Goal: Information Seeking & Learning: Learn about a topic

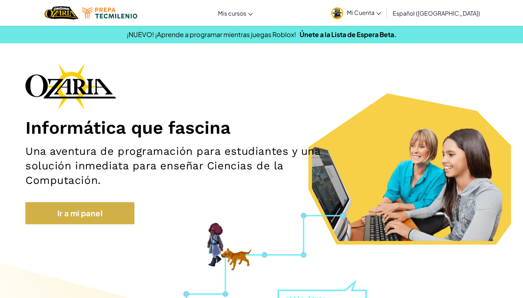
click at [45, 208] on link "Ir a mi panel" at bounding box center [79, 213] width 109 height 23
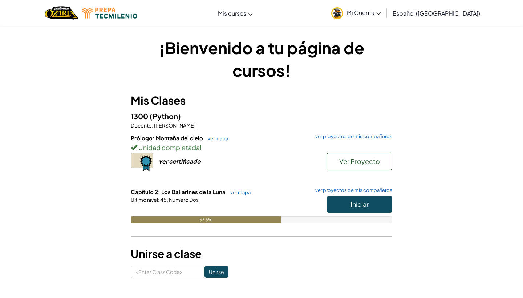
click at [347, 204] on button "Iniciar" at bounding box center [359, 204] width 65 height 17
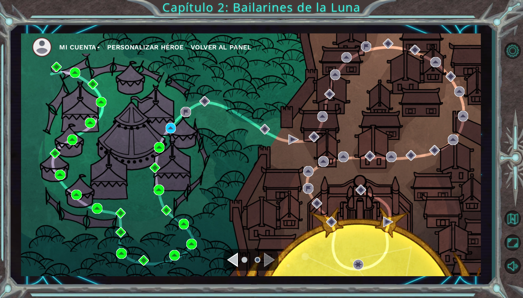
click at [213, 43] on span "Volver al panel" at bounding box center [221, 47] width 61 height 8
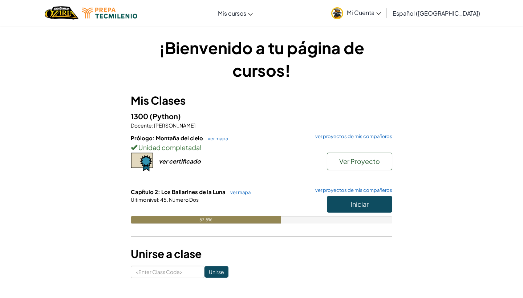
click at [357, 203] on span "Iniciar" at bounding box center [359, 204] width 18 height 8
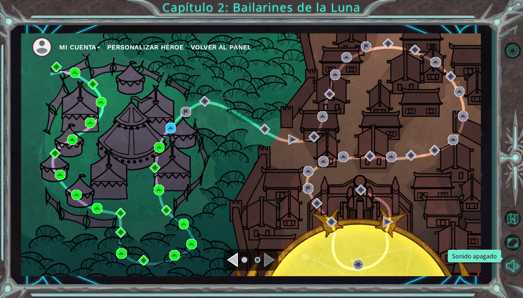
click at [509, 262] on button "Sonido apagado" at bounding box center [512, 265] width 21 height 21
click at [152, 163] on img at bounding box center [155, 167] width 11 height 11
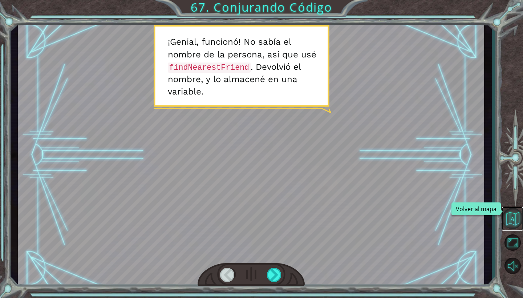
click at [518, 221] on button "Volver al mapa" at bounding box center [512, 218] width 21 height 21
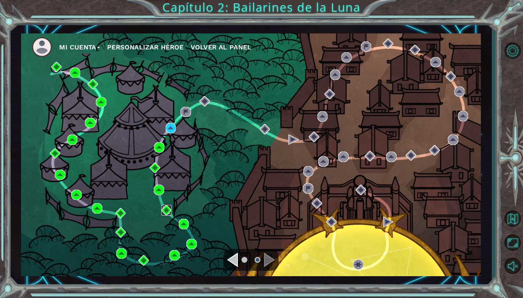
click at [167, 211] on img at bounding box center [166, 210] width 11 height 11
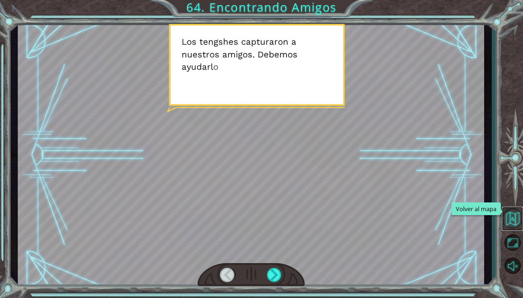
click at [513, 218] on button "Volver al mapa" at bounding box center [512, 218] width 21 height 21
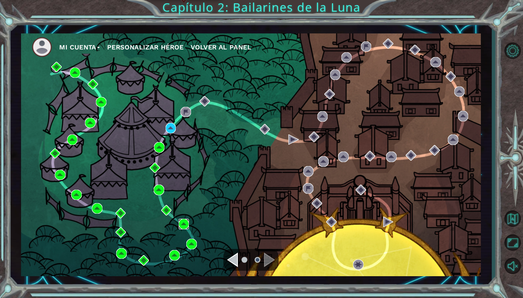
click at [186, 222] on img at bounding box center [184, 224] width 11 height 11
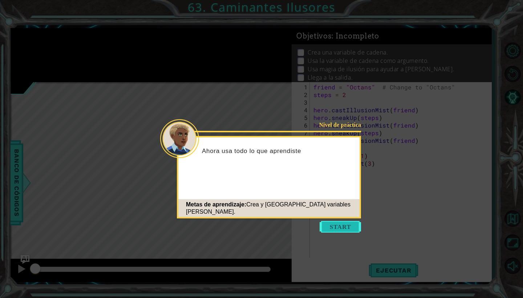
click at [339, 229] on button "Start" at bounding box center [339, 227] width 41 height 12
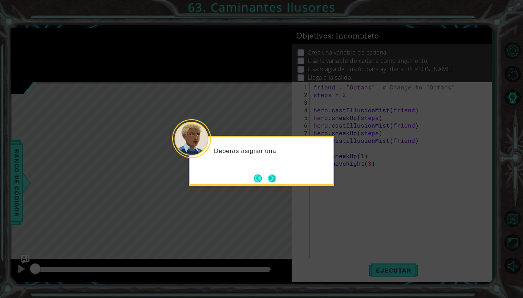
click at [274, 174] on button "Next" at bounding box center [272, 178] width 12 height 12
click at [271, 175] on button "Next" at bounding box center [271, 177] width 13 height 13
click at [271, 175] on button "Next" at bounding box center [272, 178] width 10 height 10
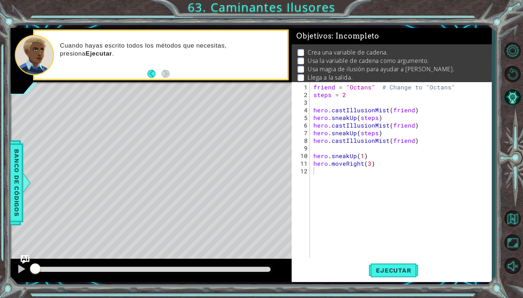
drag, startPoint x: 209, startPoint y: 3, endPoint x: 219, endPoint y: 10, distance: 12.2
click at [229, 10] on div "1 ההההההההההההההההההההההההההההההההההההההההההההההההההההההההההההההההההההההההההההה…" at bounding box center [261, 149] width 523 height 298
click at [505, 220] on button "Volver al mapa" at bounding box center [512, 218] width 21 height 21
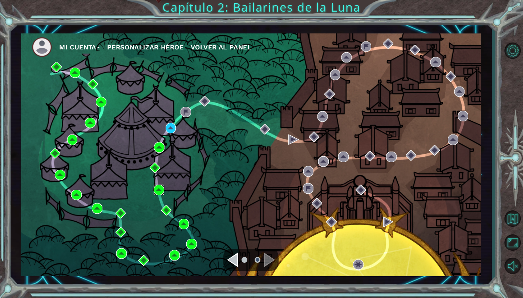
click at [159, 189] on img at bounding box center [159, 189] width 11 height 11
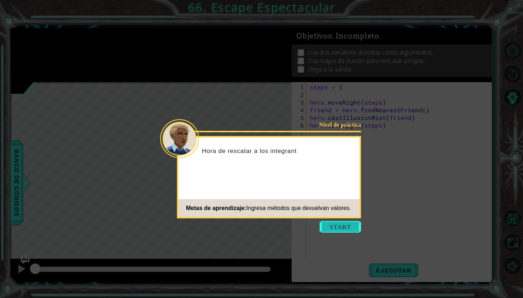
click at [349, 223] on button "Start" at bounding box center [339, 227] width 41 height 12
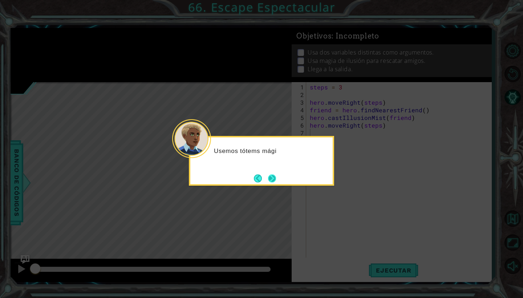
click at [274, 176] on button "Next" at bounding box center [271, 177] width 9 height 9
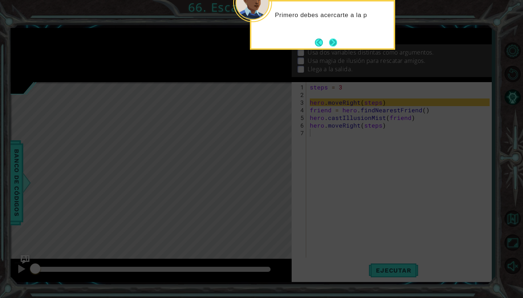
click at [332, 40] on button "Next" at bounding box center [332, 42] width 13 height 13
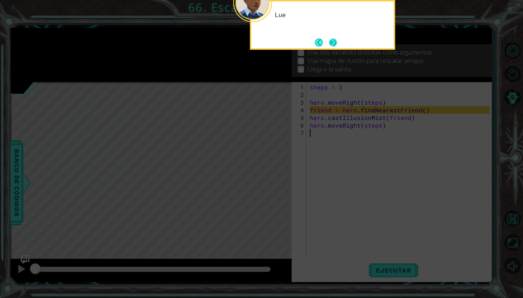
click at [332, 40] on button "Next" at bounding box center [333, 43] width 12 height 12
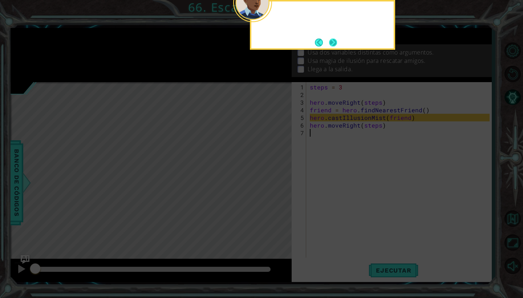
click at [331, 41] on button "Next" at bounding box center [332, 42] width 9 height 9
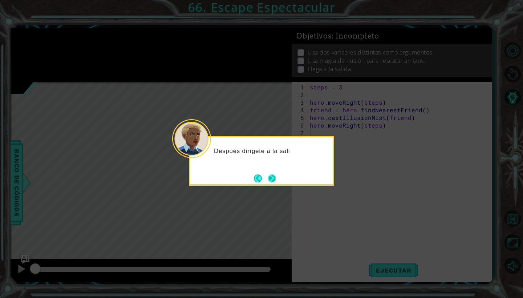
click at [271, 175] on button "Next" at bounding box center [272, 178] width 12 height 12
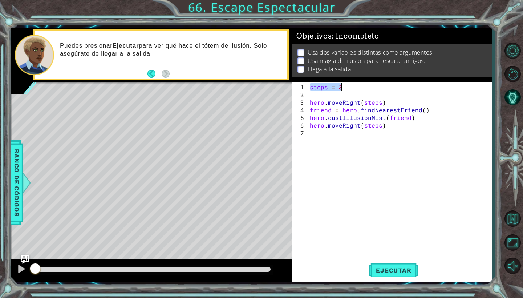
drag, startPoint x: 310, startPoint y: 87, endPoint x: 342, endPoint y: 87, distance: 31.9
click at [342, 87] on div "steps = 3 hero . moveRight ( steps ) friend = hero . findNearestFriend ( ) hero…" at bounding box center [400, 178] width 185 height 191
type textarea "steps = 3"
click at [363, 149] on div "steps = 3 hero . moveRight ( steps ) friend = hero . findNearestFriend ( ) hero…" at bounding box center [400, 178] width 185 height 191
drag, startPoint x: 311, startPoint y: 103, endPoint x: 392, endPoint y: 103, distance: 80.6
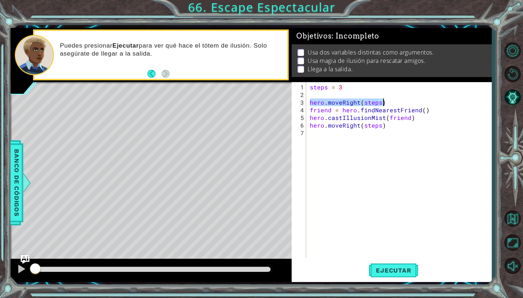
click at [392, 103] on div "steps = 3 hero . moveRight ( steps ) friend = hero . findNearestFriend ( ) hero…" at bounding box center [400, 178] width 185 height 191
type textarea "hero.moveRight(steps)"
click at [389, 147] on div "steps = 3 hero . moveRight ( steps ) friend = hero . findNearestFriend ( ) hero…" at bounding box center [400, 178] width 185 height 191
drag, startPoint x: 311, startPoint y: 108, endPoint x: 434, endPoint y: 108, distance: 123.0
click at [434, 109] on div "steps = 3 hero . moveRight ( steps ) friend = hero . findNearestFriend ( ) hero…" at bounding box center [400, 178] width 185 height 191
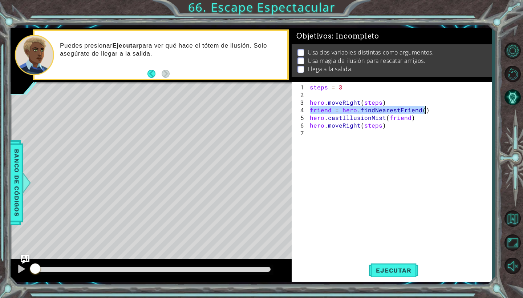
type textarea "friend = hero.findNearestFriend()"
click at [445, 152] on div "steps = 3 hero . moveRight ( steps ) friend = hero . findNearestFriend ( ) hero…" at bounding box center [400, 178] width 185 height 191
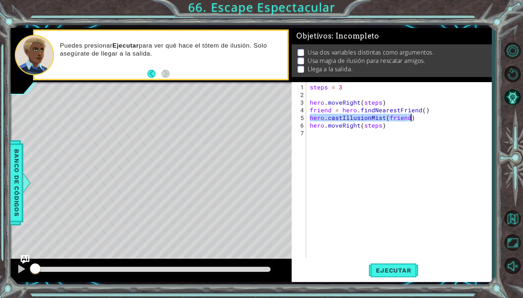
drag, startPoint x: 310, startPoint y: 118, endPoint x: 412, endPoint y: 117, distance: 101.6
click at [416, 118] on div "steps = 3 hero . moveRight ( steps ) friend = hero . findNearestFriend ( ) hero…" at bounding box center [400, 178] width 185 height 191
type textarea "hero.castIllusionMist(friend)"
click at [396, 226] on div "steps = 3 hero . moveRight ( steps ) friend = hero . findNearestFriend ( ) hero…" at bounding box center [400, 178] width 185 height 191
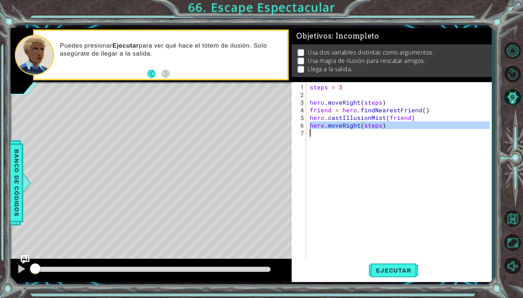
drag, startPoint x: 309, startPoint y: 126, endPoint x: 373, endPoint y: 130, distance: 64.4
click at [373, 130] on div "steps = 3 hero . moveRight ( steps ) friend = hero . findNearestFriend ( ) hero…" at bounding box center [400, 178] width 185 height 191
paste textarea "castIllusionMist(friend)"
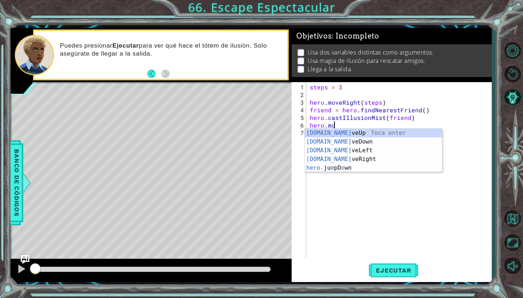
scroll to position [0, 1]
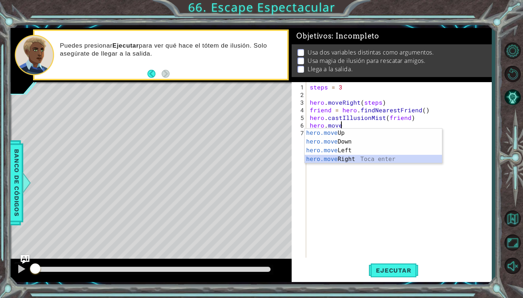
click at [398, 156] on div "hero.move Up Toca enter hero.move Down Toca enter hero.move Left Toca enter her…" at bounding box center [373, 154] width 137 height 52
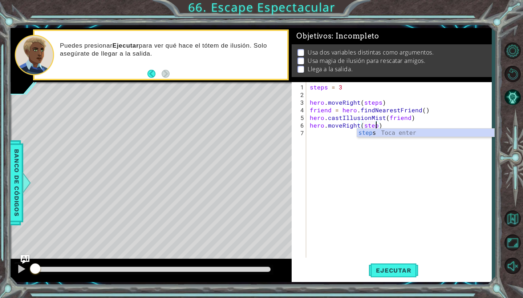
type textarea "hero.moveRight(steps)"
click at [391, 135] on div "steps Toca enter" at bounding box center [425, 141] width 137 height 26
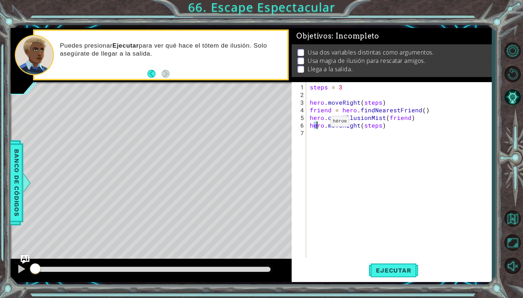
drag, startPoint x: 312, startPoint y: 123, endPoint x: 316, endPoint y: 124, distance: 4.1
click at [316, 124] on div "steps = 3 hero . moveRight ( steps ) friend = hero . findNearestFriend ( ) hero…" at bounding box center [400, 178] width 185 height 191
click at [315, 130] on div "steps = 3 hero . moveRight ( steps ) friend = hero . findNearestFriend ( ) hero…" at bounding box center [400, 178] width 185 height 191
drag, startPoint x: 310, startPoint y: 124, endPoint x: 375, endPoint y: 128, distance: 64.3
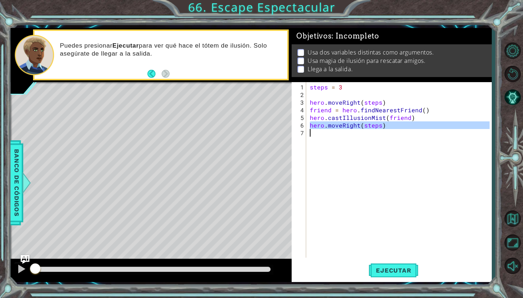
click at [375, 128] on div "steps = 3 hero . moveRight ( steps ) friend = hero . findNearestFriend ( ) hero…" at bounding box center [400, 178] width 185 height 191
type textarea "hero.moveRight(steps)"
click at [348, 182] on div "steps = 3 hero . moveRight ( steps ) friend = hero . findNearestFriend ( ) hero…" at bounding box center [400, 178] width 185 height 191
